Goal: Transaction & Acquisition: Subscribe to service/newsletter

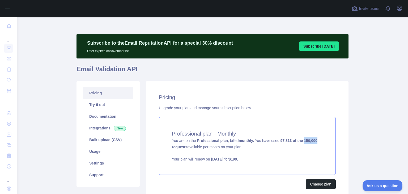
drag, startPoint x: 323, startPoint y: 143, endPoint x: 302, endPoint y: 143, distance: 20.4
click at [302, 143] on div "Professional plan - Monthly You are on the Professional plan , billed monthly. …" at bounding box center [247, 146] width 177 height 58
